Goal: Task Accomplishment & Management: Use online tool/utility

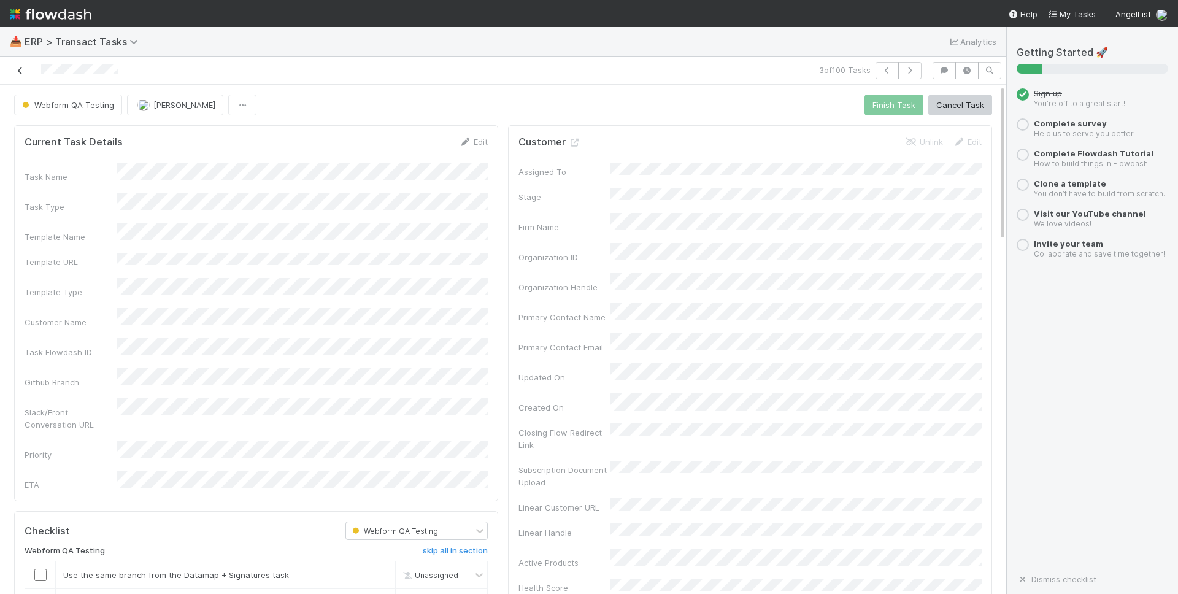
click at [20, 71] on icon at bounding box center [20, 71] width 12 height 8
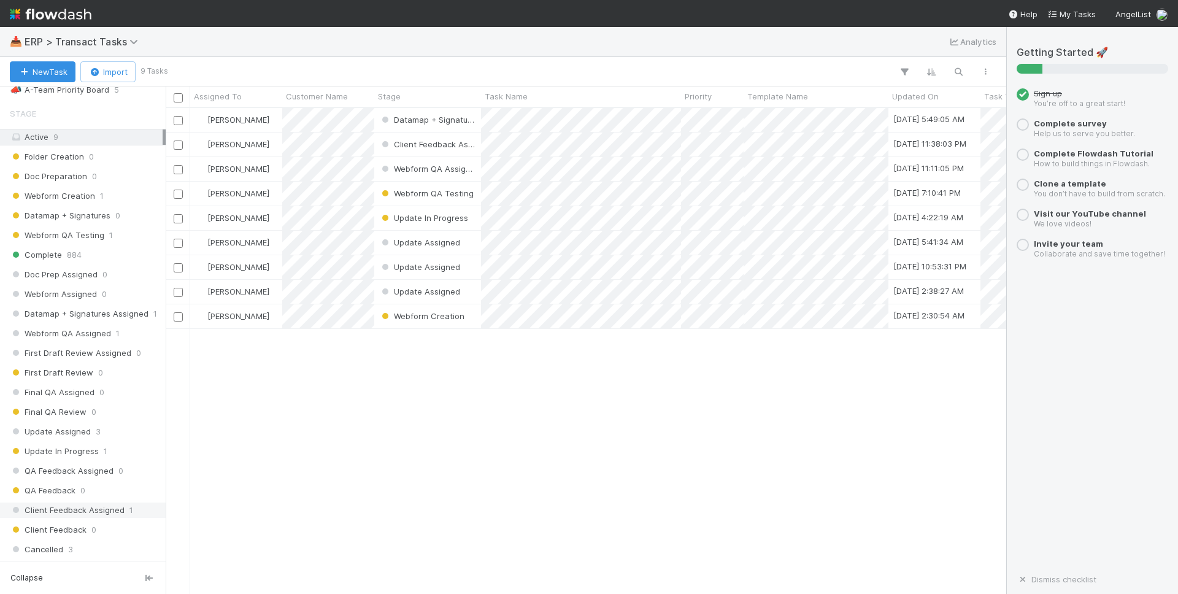
scroll to position [279, 0]
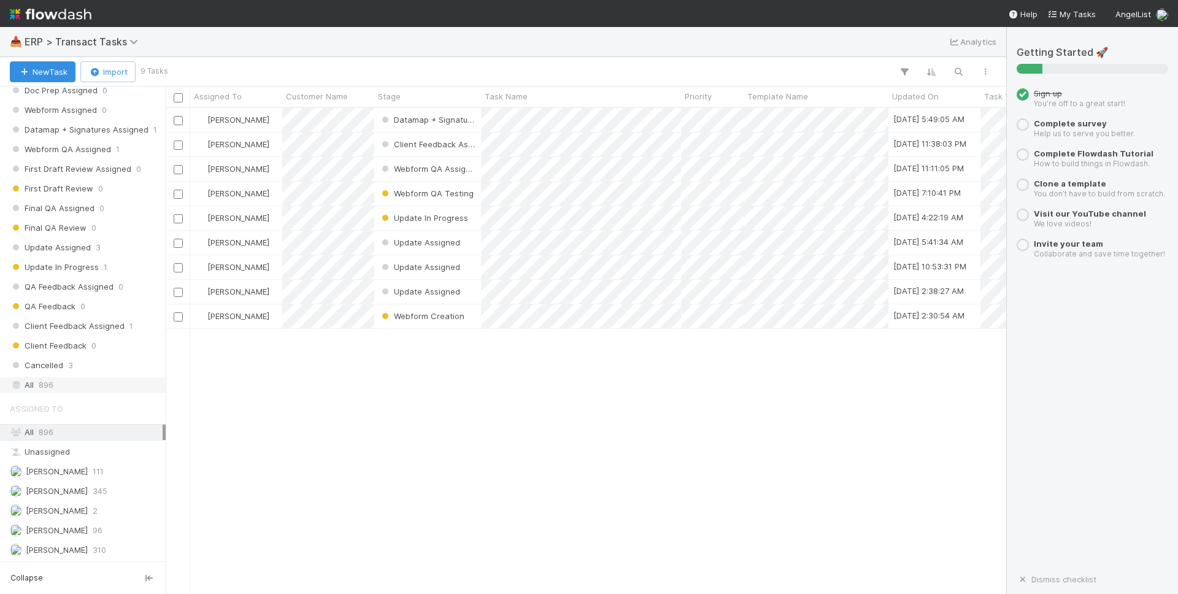
click at [69, 387] on div "All 896" at bounding box center [86, 384] width 153 height 15
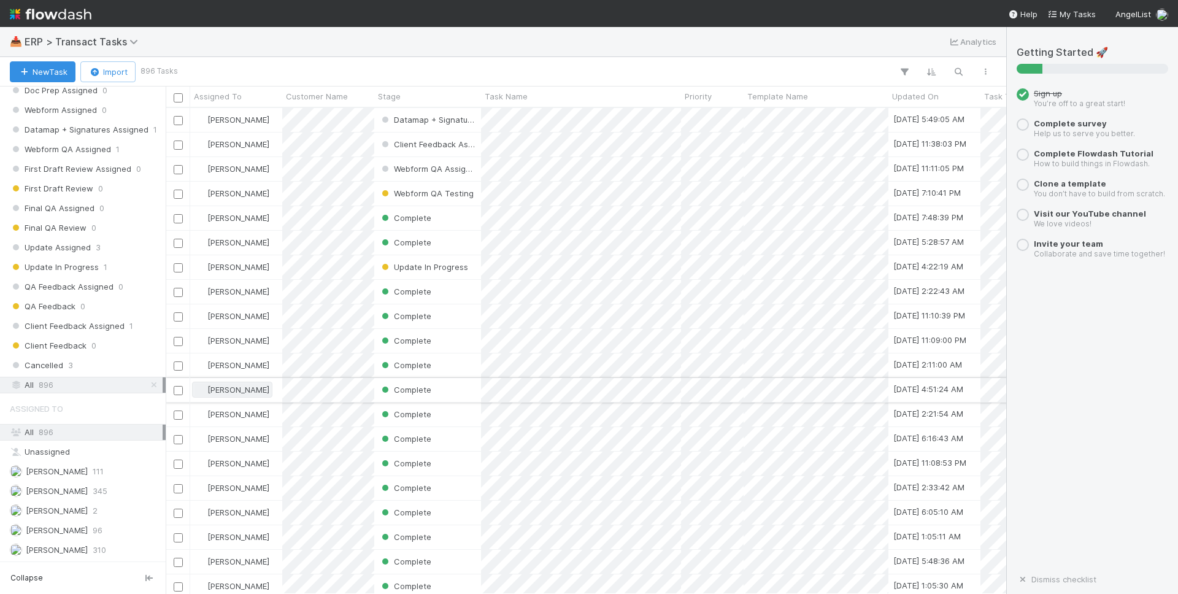
scroll to position [486, 841]
click at [93, 475] on span "111" at bounding box center [98, 471] width 11 height 15
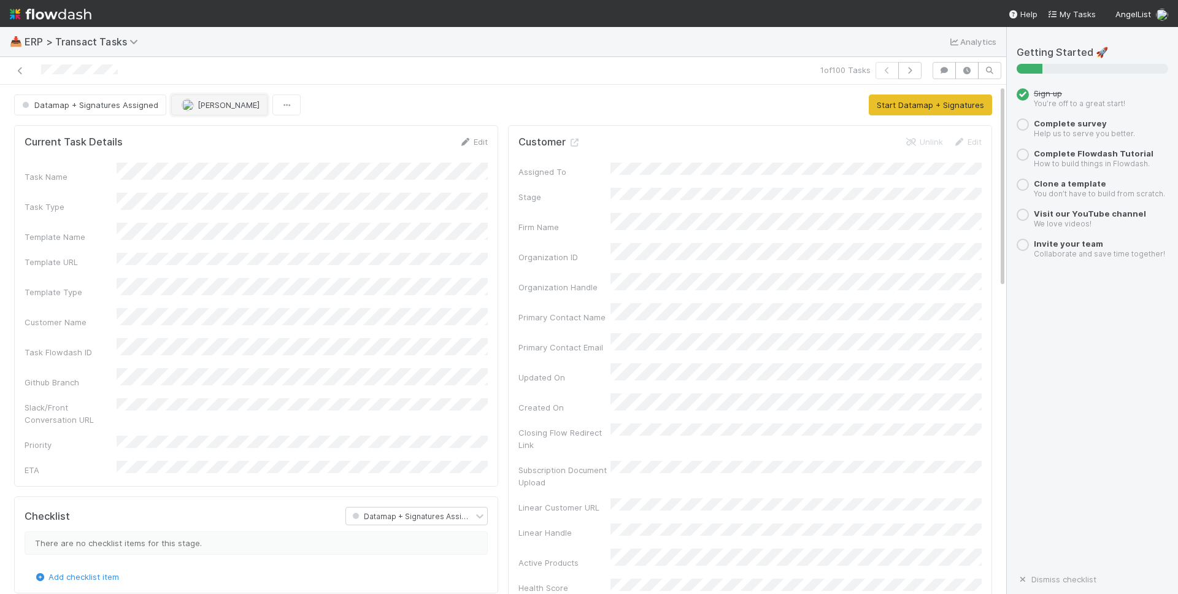
click at [220, 109] on span "[PERSON_NAME]" at bounding box center [229, 105] width 62 height 10
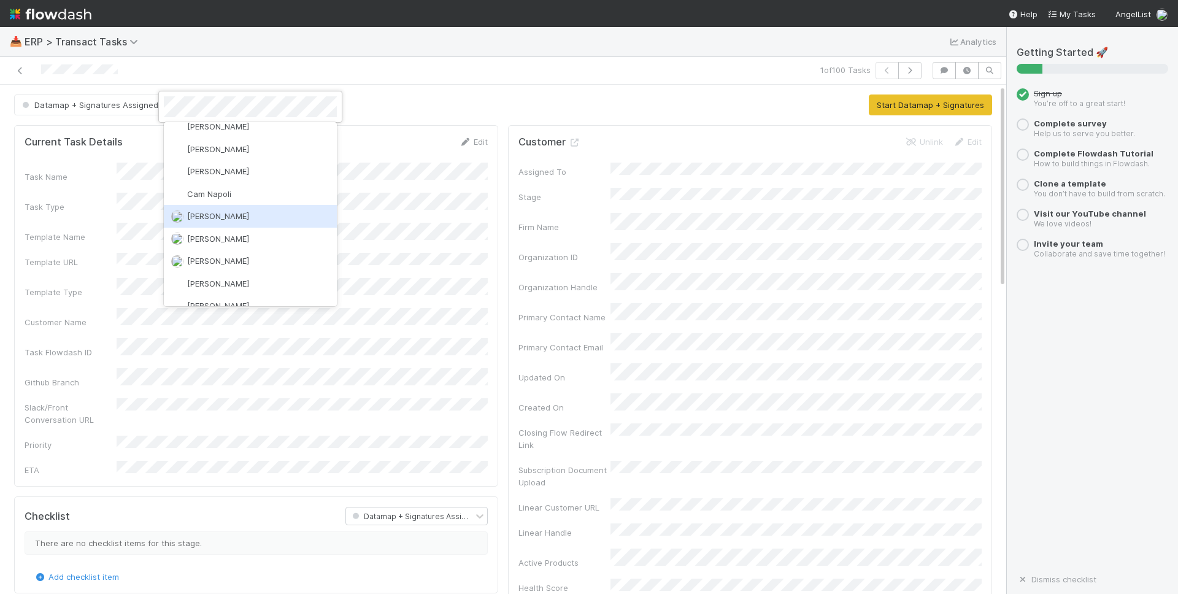
scroll to position [136, 0]
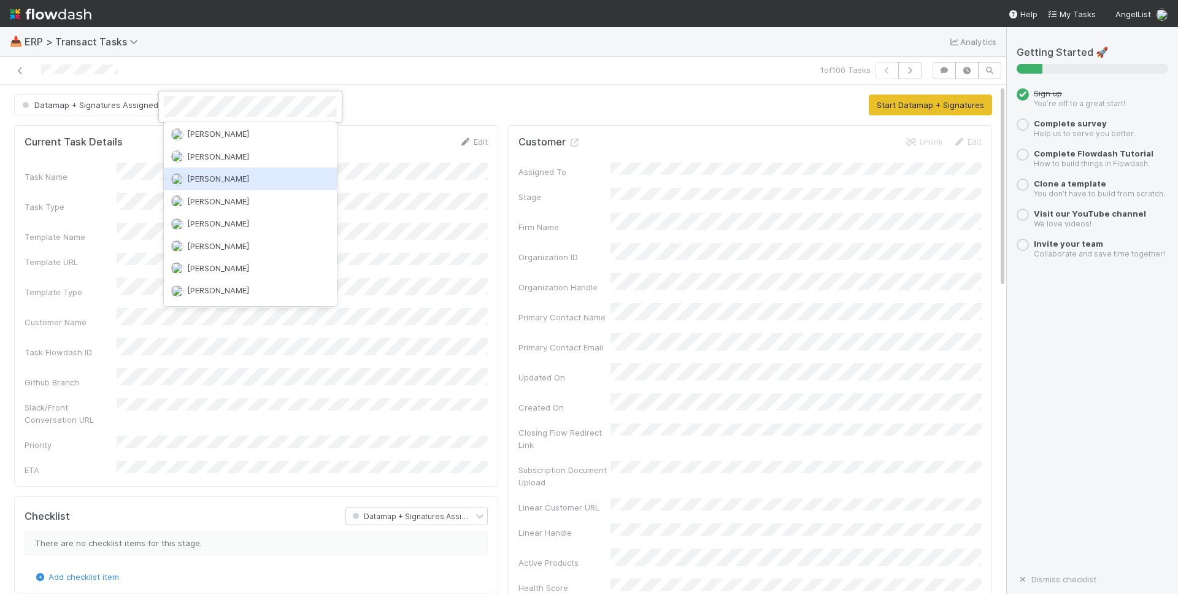
click at [252, 184] on div "[PERSON_NAME]" at bounding box center [250, 179] width 173 height 22
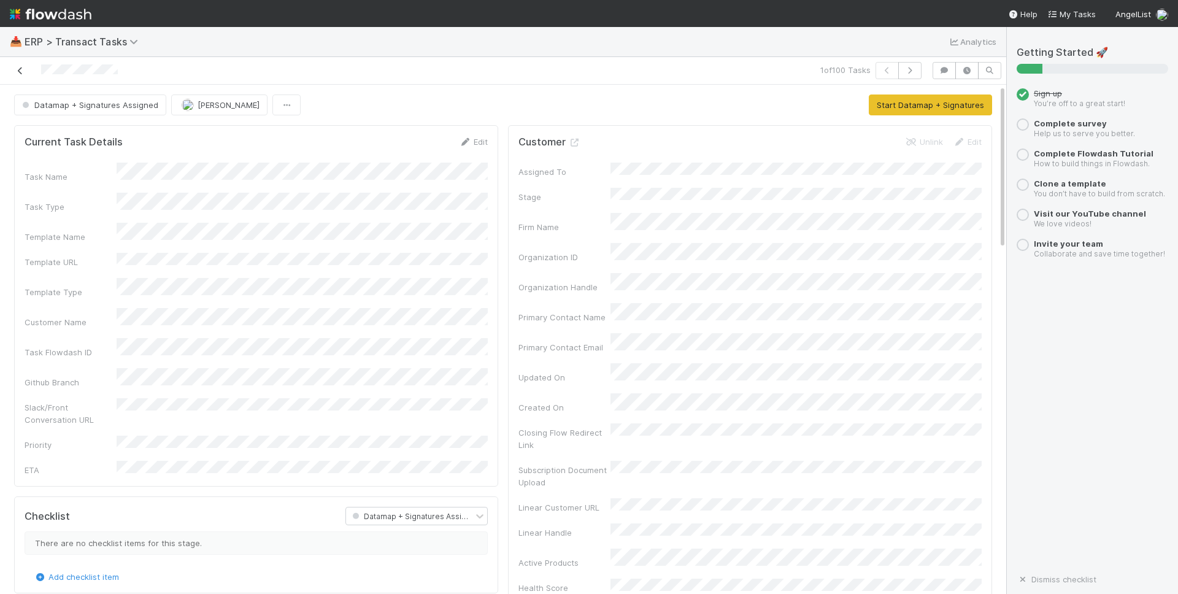
click at [17, 70] on icon at bounding box center [20, 71] width 12 height 8
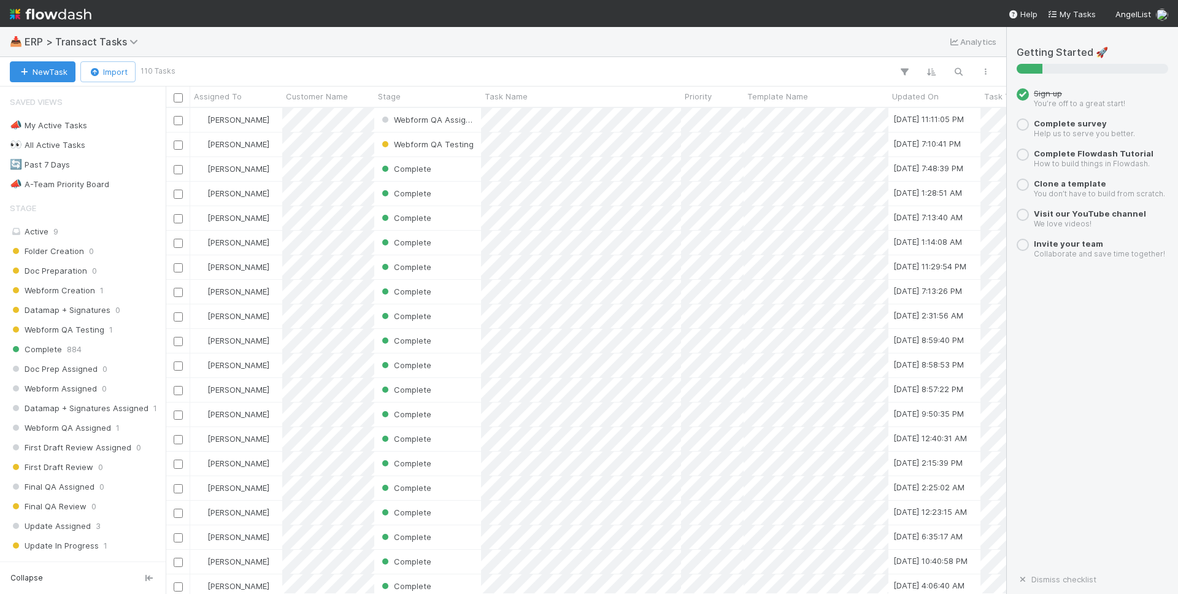
scroll to position [486, 841]
